Goal: Task Accomplishment & Management: Manage account settings

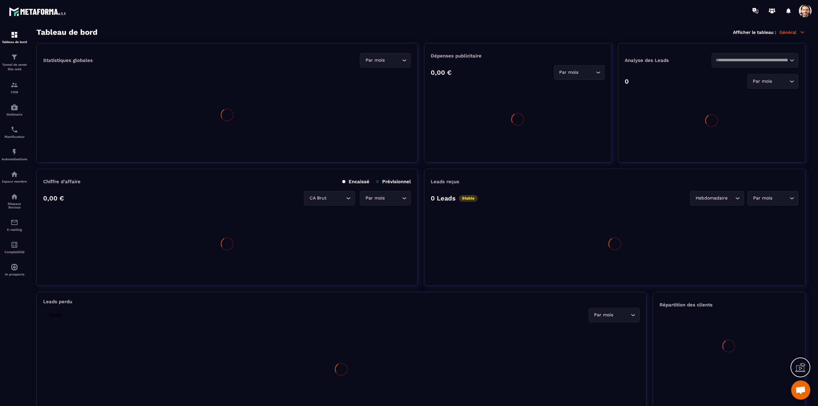
click at [807, 13] on span at bounding box center [805, 10] width 13 height 13
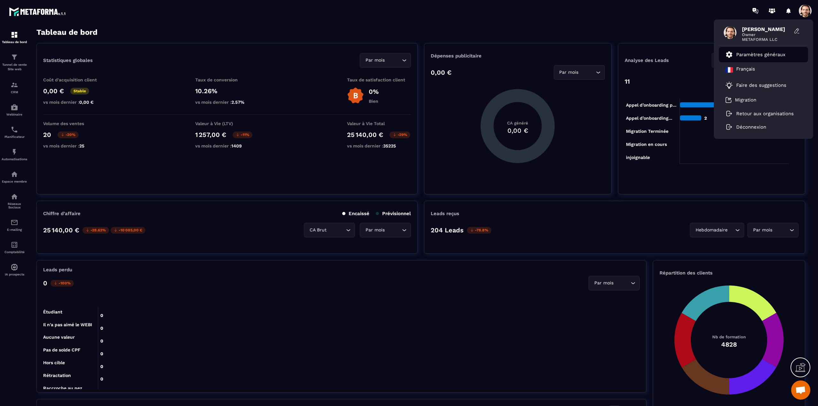
click at [751, 55] on p "Paramètres généraux" at bounding box center [760, 55] width 49 height 6
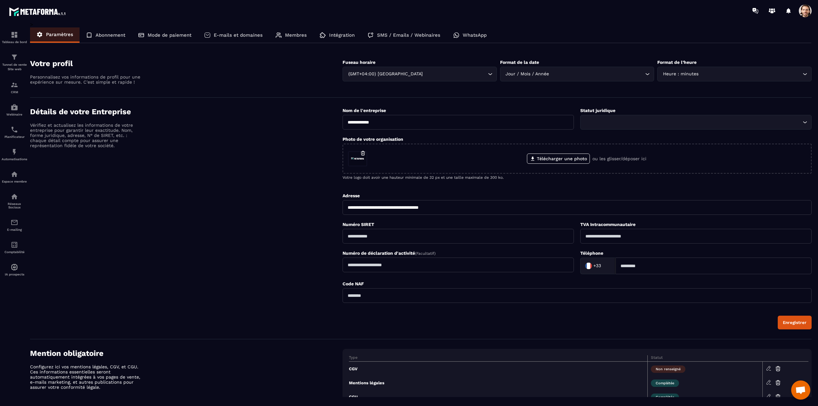
scroll to position [65, 0]
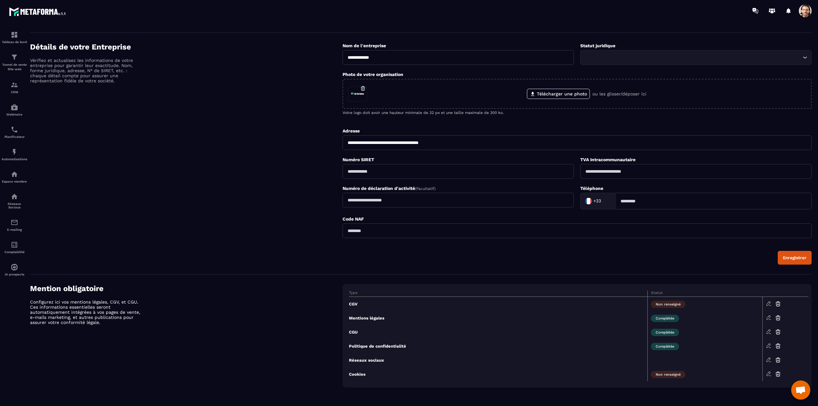
click at [800, 12] on span at bounding box center [805, 10] width 13 height 13
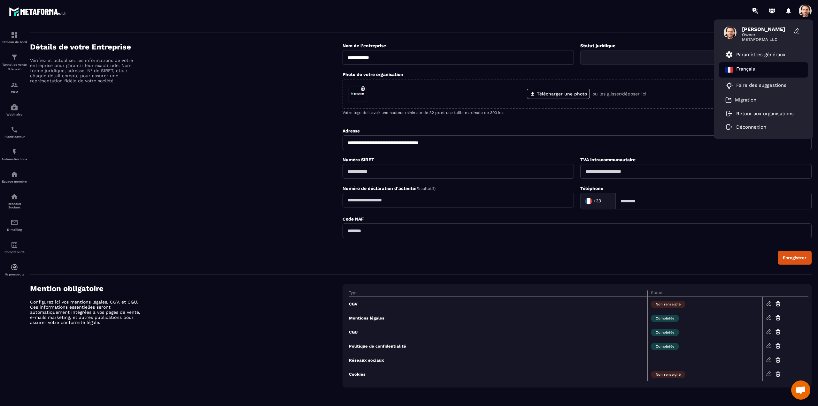
click at [744, 69] on p "Français" at bounding box center [745, 70] width 19 height 8
